Goal: Information Seeking & Learning: Learn about a topic

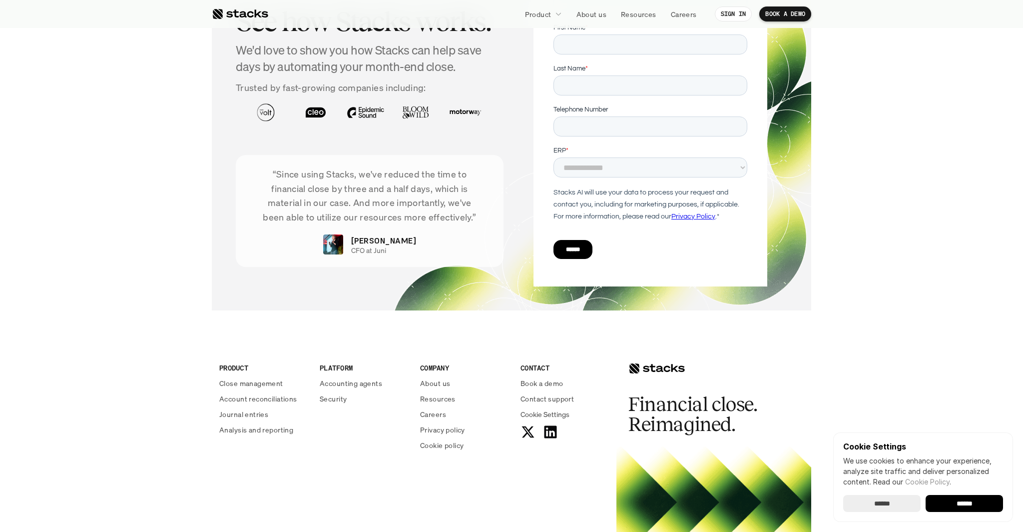
scroll to position [3410, 0]
click at [436, 412] on p "Careers" at bounding box center [433, 413] width 26 height 10
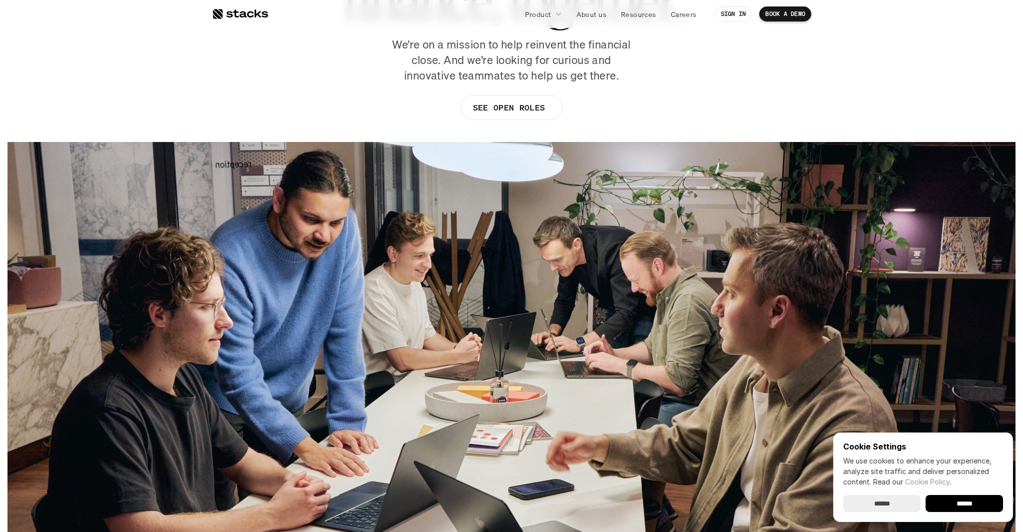
scroll to position [122, 0]
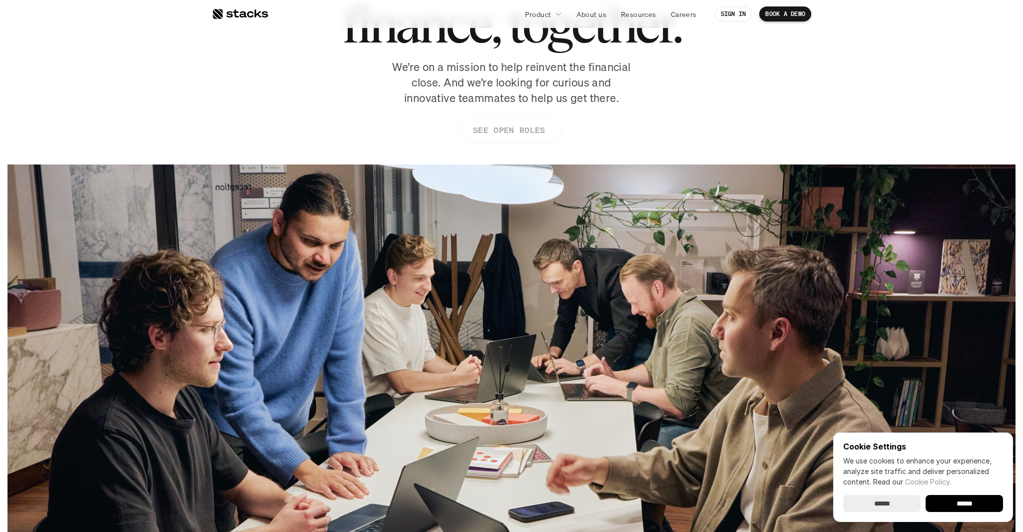
click at [531, 126] on p "SEE OPEN ROLES" at bounding box center [509, 130] width 72 height 14
click at [303, 101] on div "Let’s redefine finance, together. We’re on a mission to help reinvent the finan…" at bounding box center [511, 55] width 599 height 195
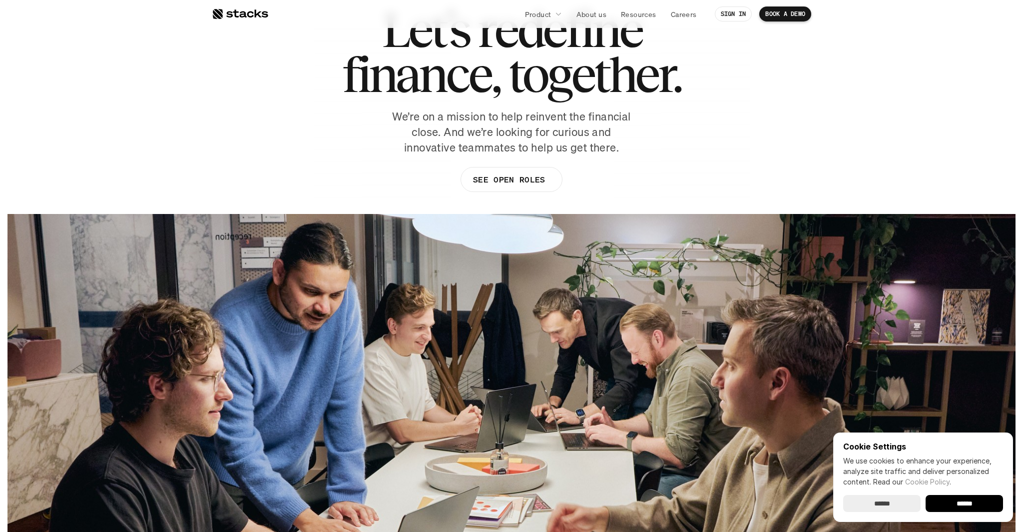
scroll to position [0, 0]
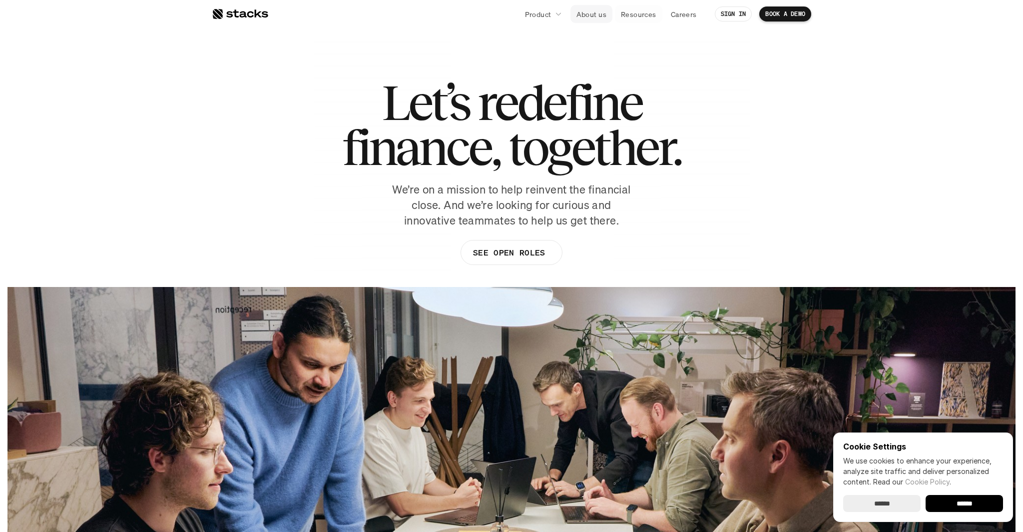
click at [587, 11] on p "About us" at bounding box center [591, 14] width 30 height 10
click at [681, 16] on p "Careers" at bounding box center [684, 14] width 26 height 10
click at [604, 9] on p "About us" at bounding box center [591, 14] width 30 height 10
click at [587, 12] on p "About us" at bounding box center [591, 14] width 30 height 10
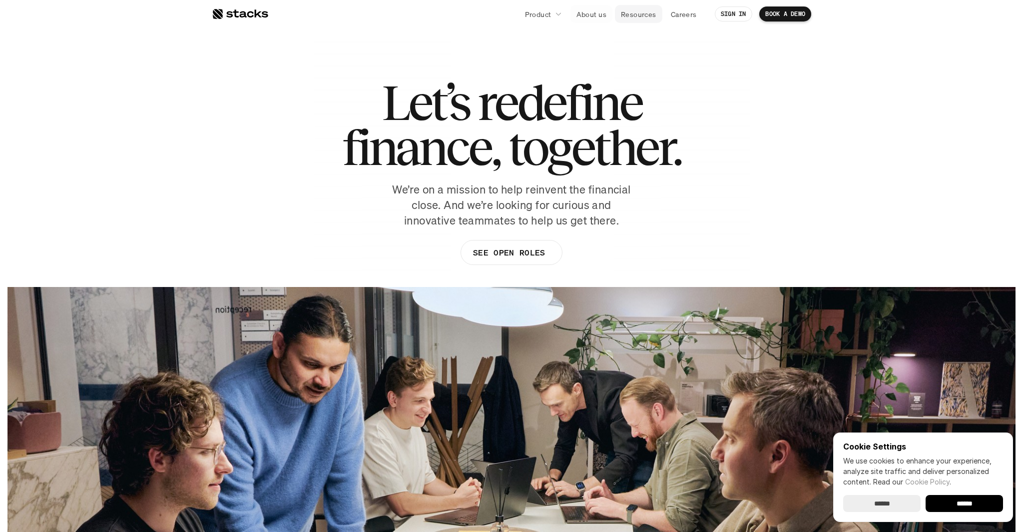
click at [638, 12] on p "Resources" at bounding box center [638, 14] width 35 height 10
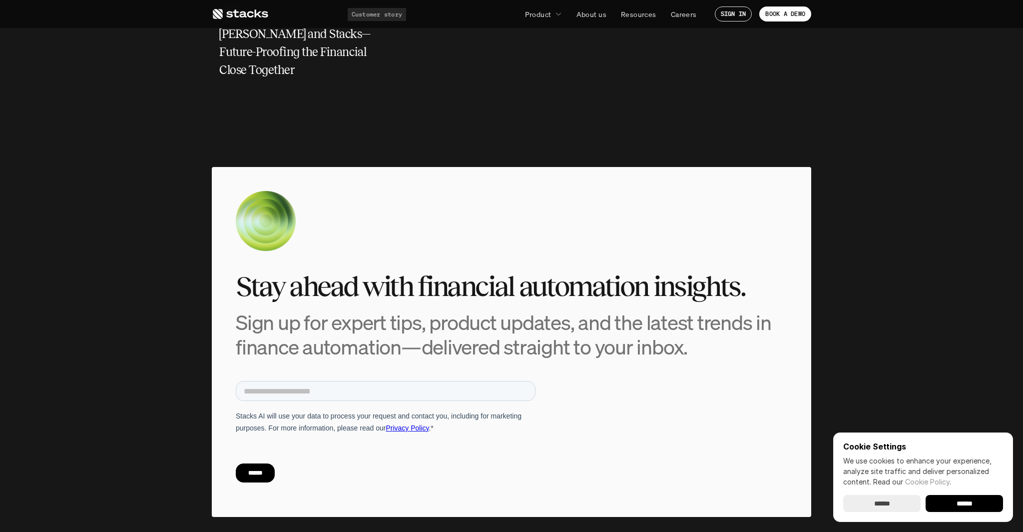
scroll to position [4076, 0]
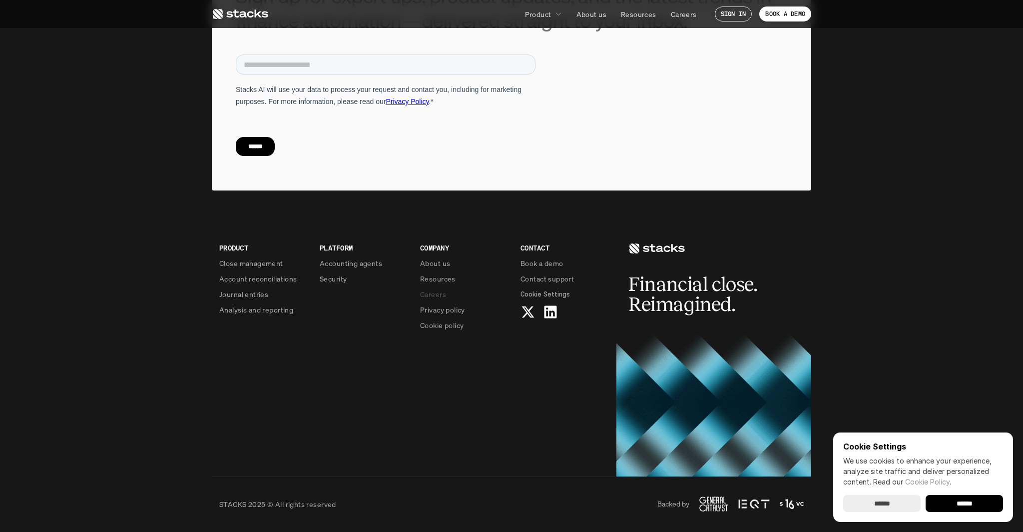
click at [439, 295] on p "Careers" at bounding box center [433, 294] width 26 height 10
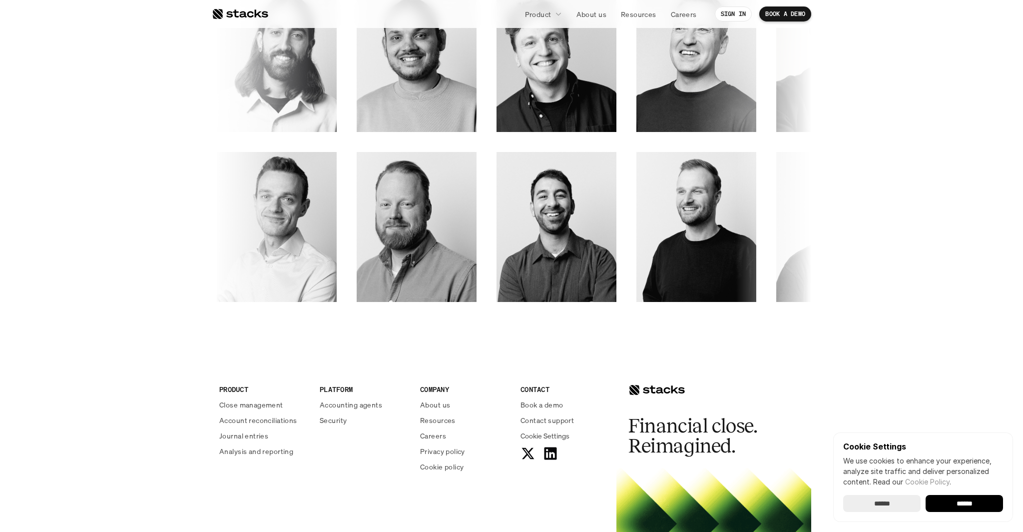
scroll to position [1411, 0]
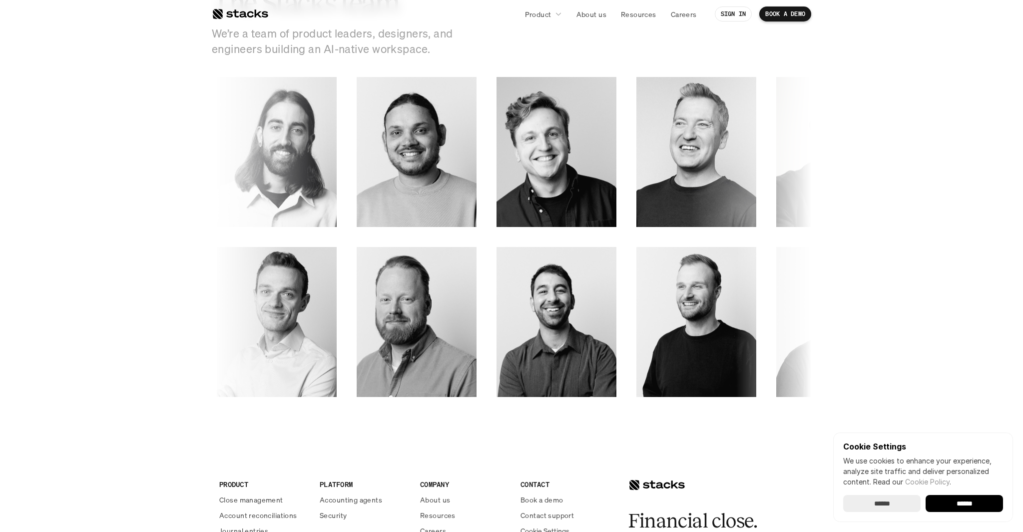
click at [921, 155] on img at bounding box center [969, 137] width 96 height 97
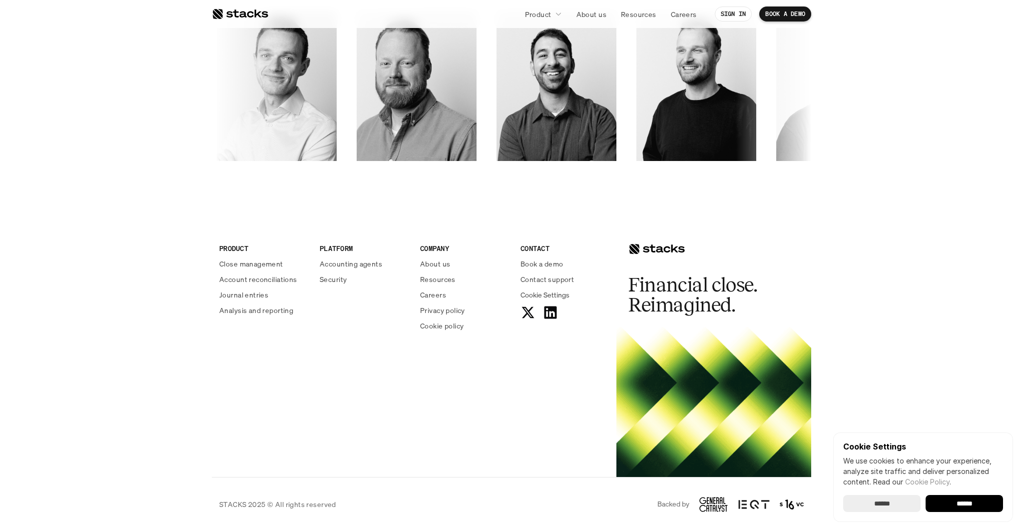
scroll to position [1647, 0]
click at [275, 279] on p "Account reconciliations" at bounding box center [258, 279] width 78 height 10
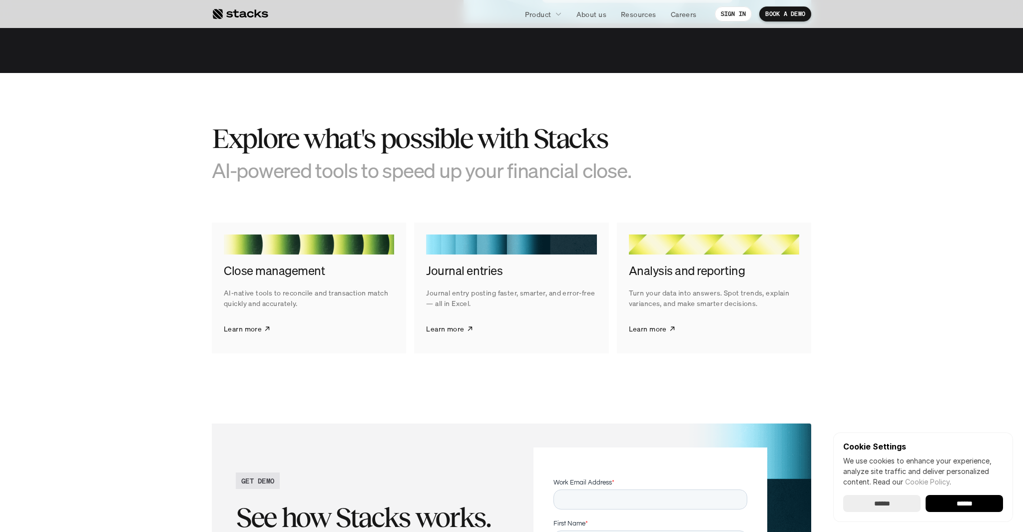
scroll to position [879, 0]
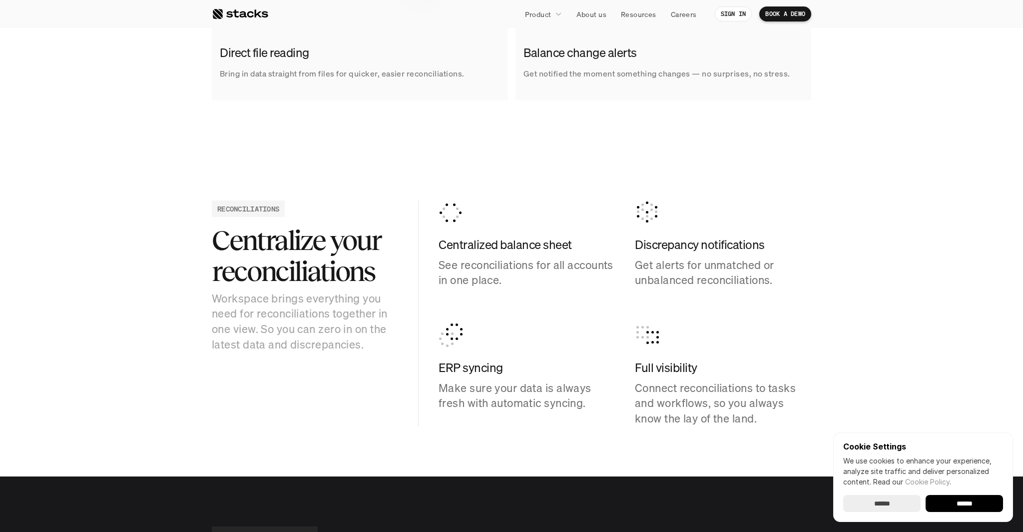
click at [249, 9] on div at bounding box center [240, 14] width 56 height 12
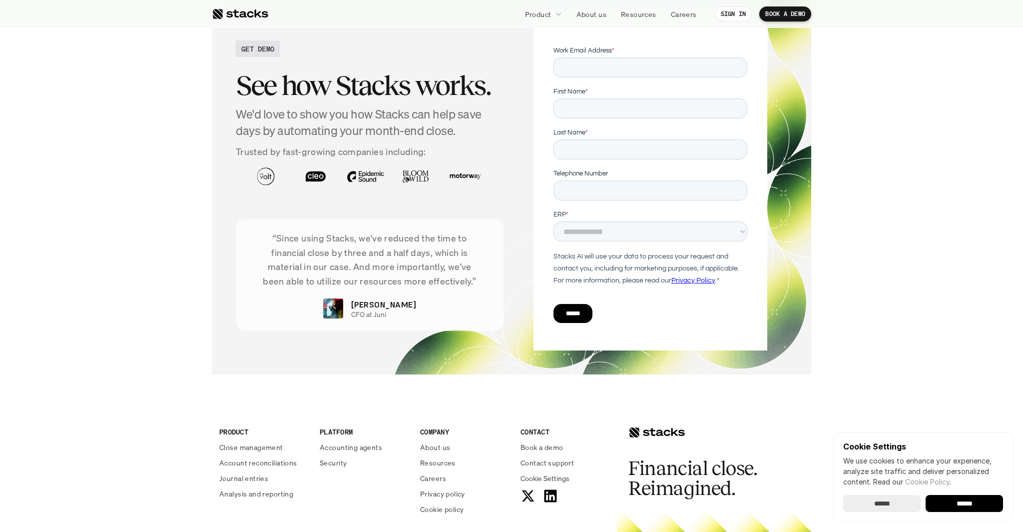
scroll to position [3528, 0]
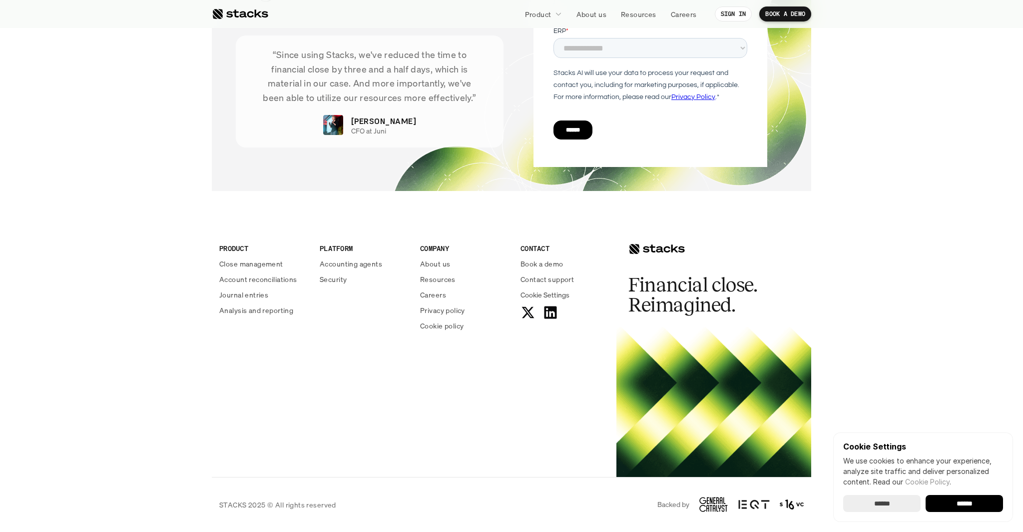
click at [176, 279] on footer "PRODUCT Close management Account reconciliations Journal entries Analysis and r…" at bounding box center [511, 371] width 1023 height 321
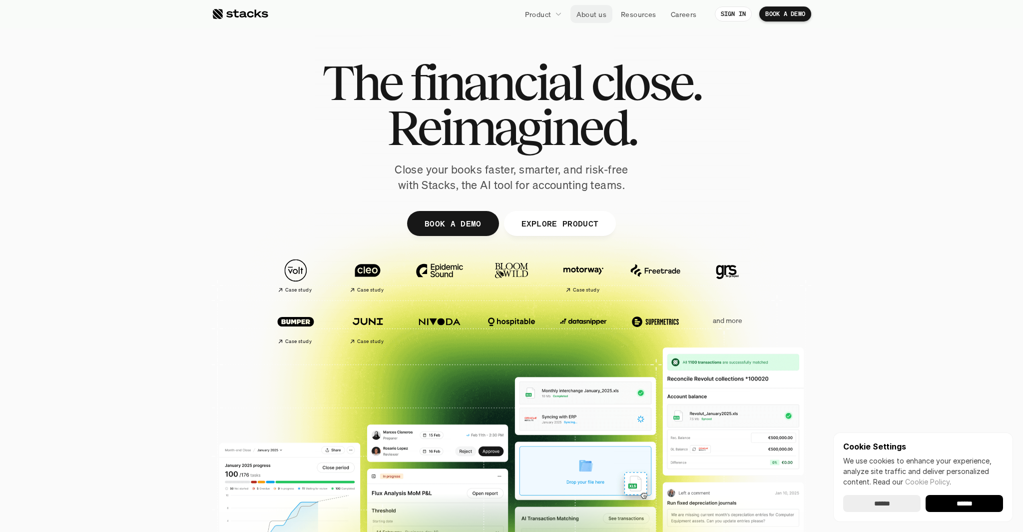
click at [601, 14] on p "About us" at bounding box center [591, 14] width 30 height 10
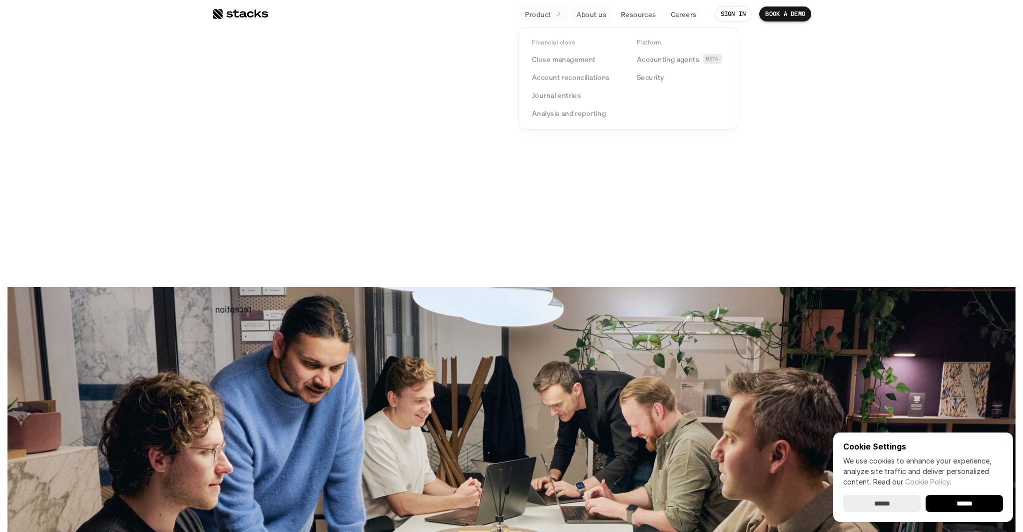
click at [539, 12] on p "Product" at bounding box center [538, 14] width 26 height 10
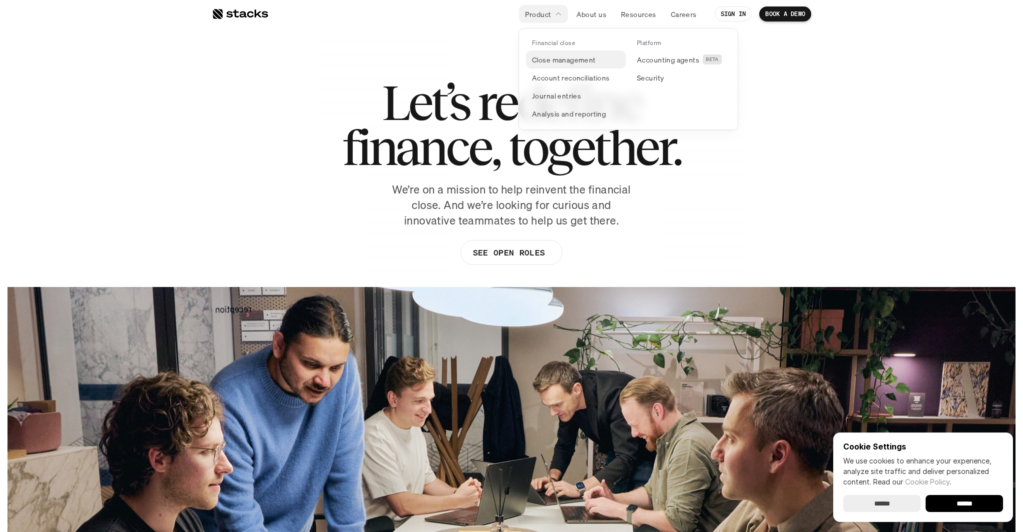
click at [550, 57] on p "Close management" at bounding box center [564, 59] width 64 height 10
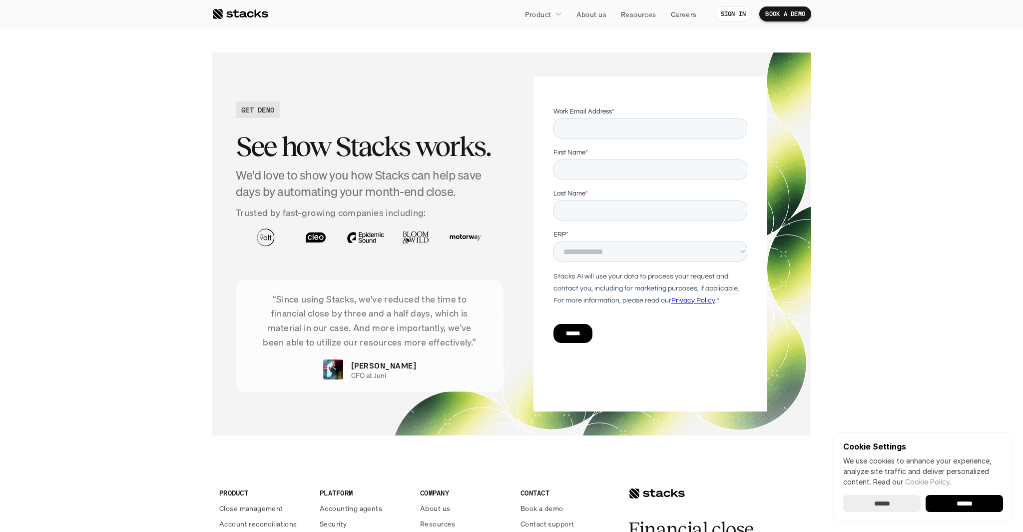
scroll to position [1860, 0]
